Goal: Task Accomplishment & Management: Manage account settings

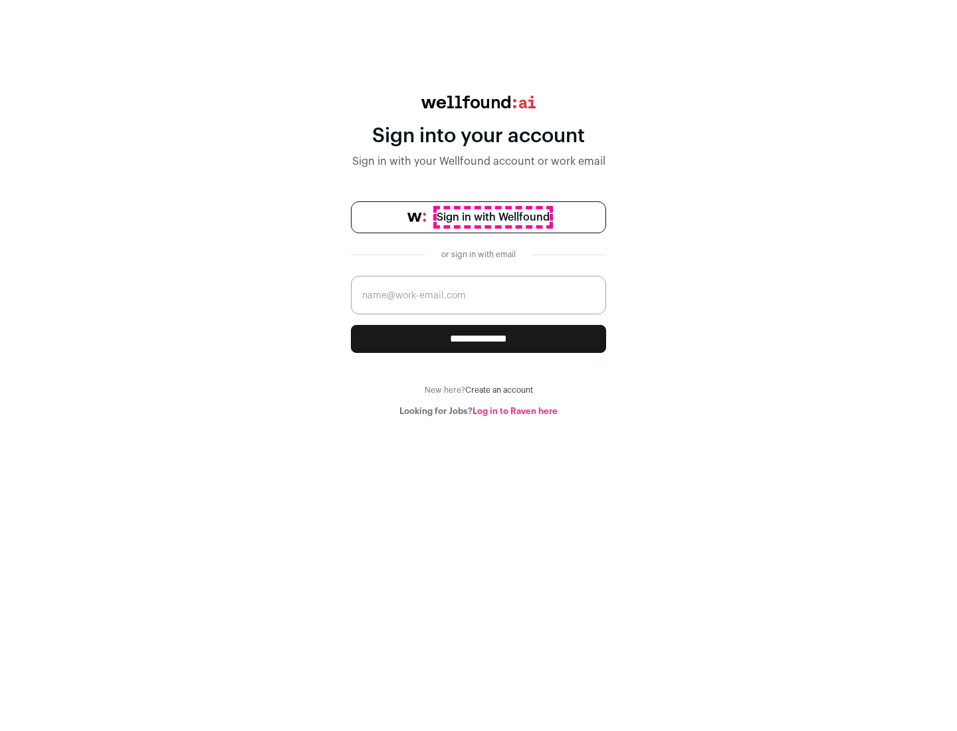
click at [492, 217] on span "Sign in with Wellfound" at bounding box center [493, 217] width 113 height 16
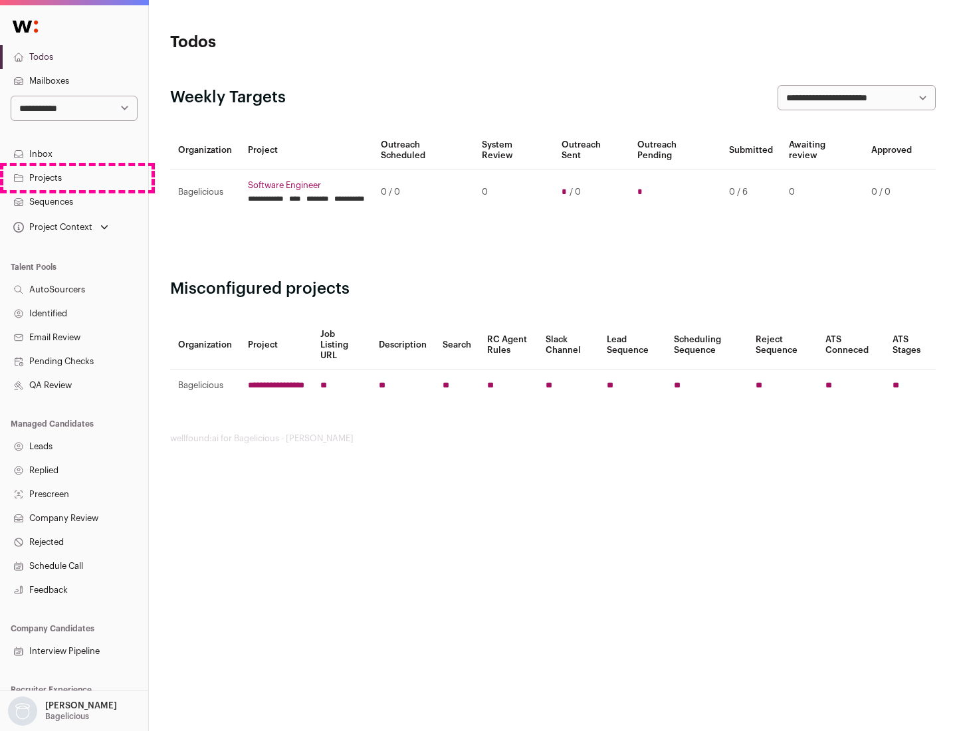
click at [74, 177] on link "Projects" at bounding box center [74, 178] width 148 height 24
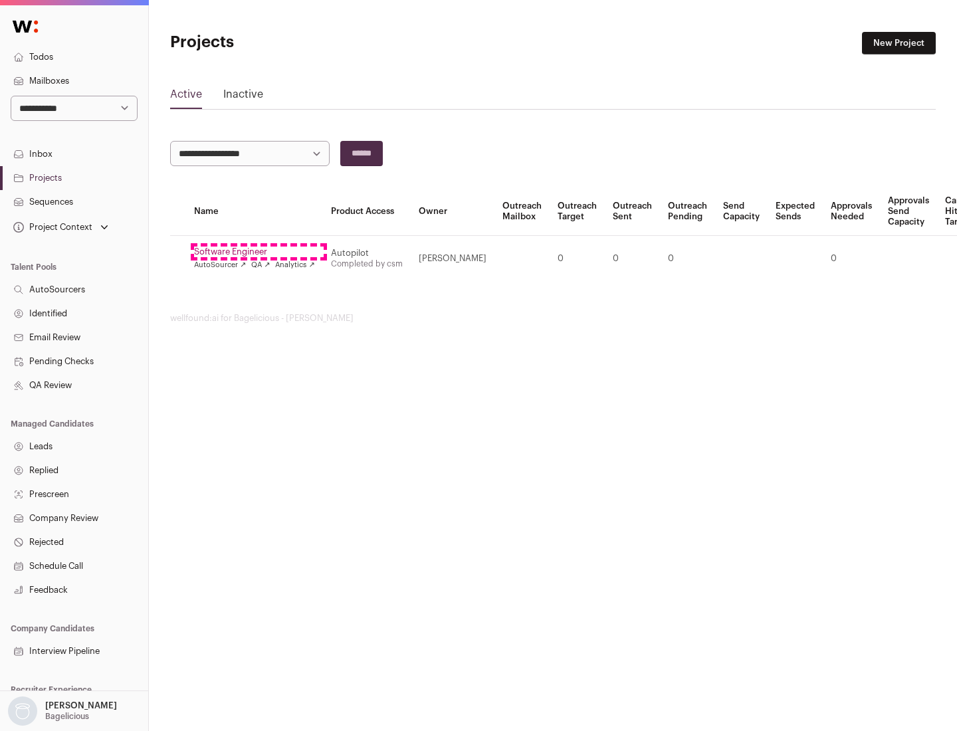
click at [259, 252] on link "Software Engineer" at bounding box center [254, 252] width 121 height 11
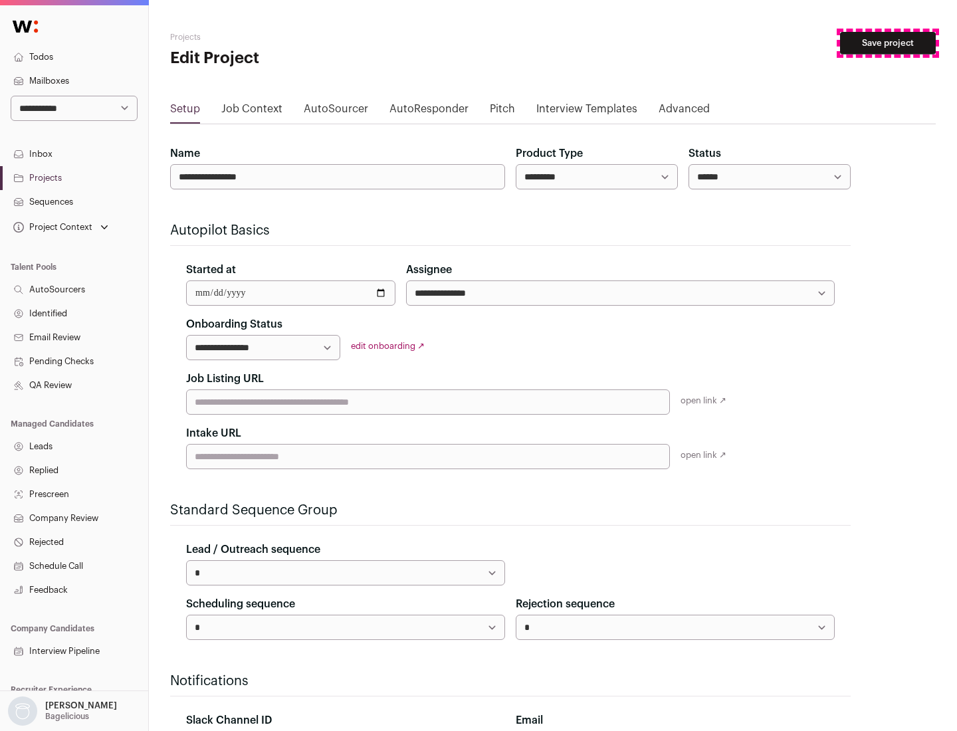
click at [888, 43] on button "Save project" at bounding box center [888, 43] width 96 height 23
